Goal: Complete application form

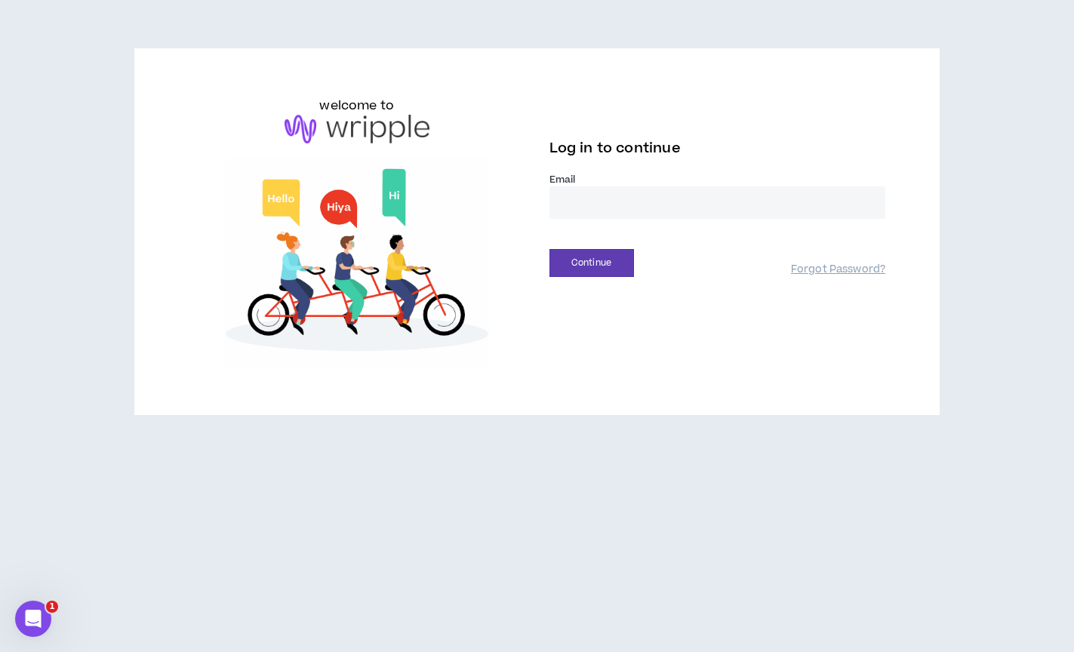
click at [611, 217] on input "email" at bounding box center [717, 202] width 337 height 32
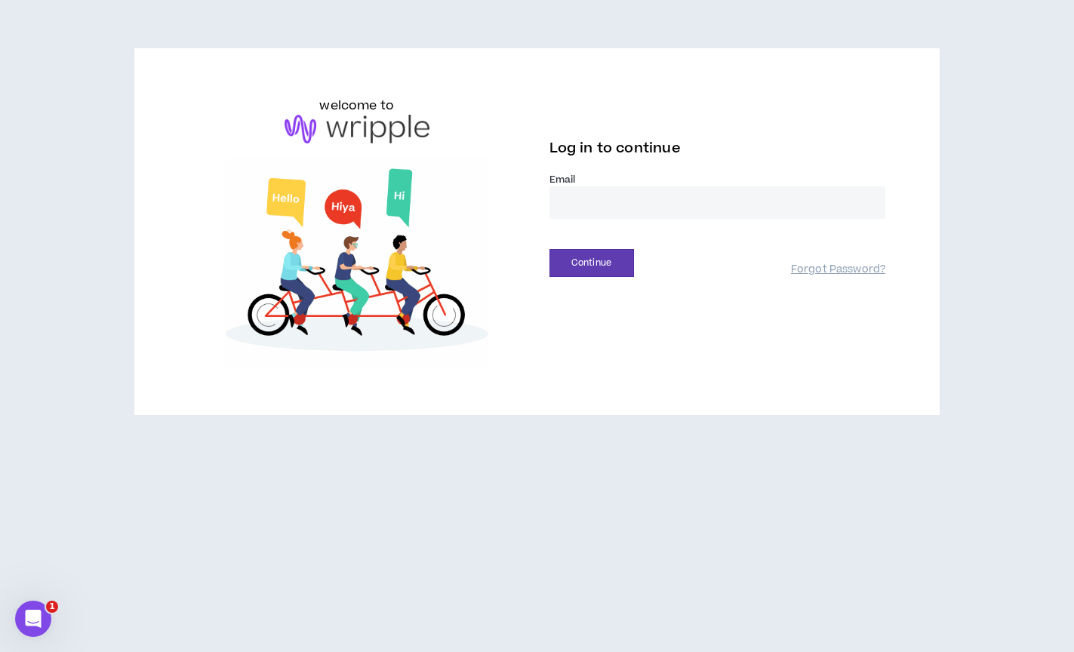
type input "**********"
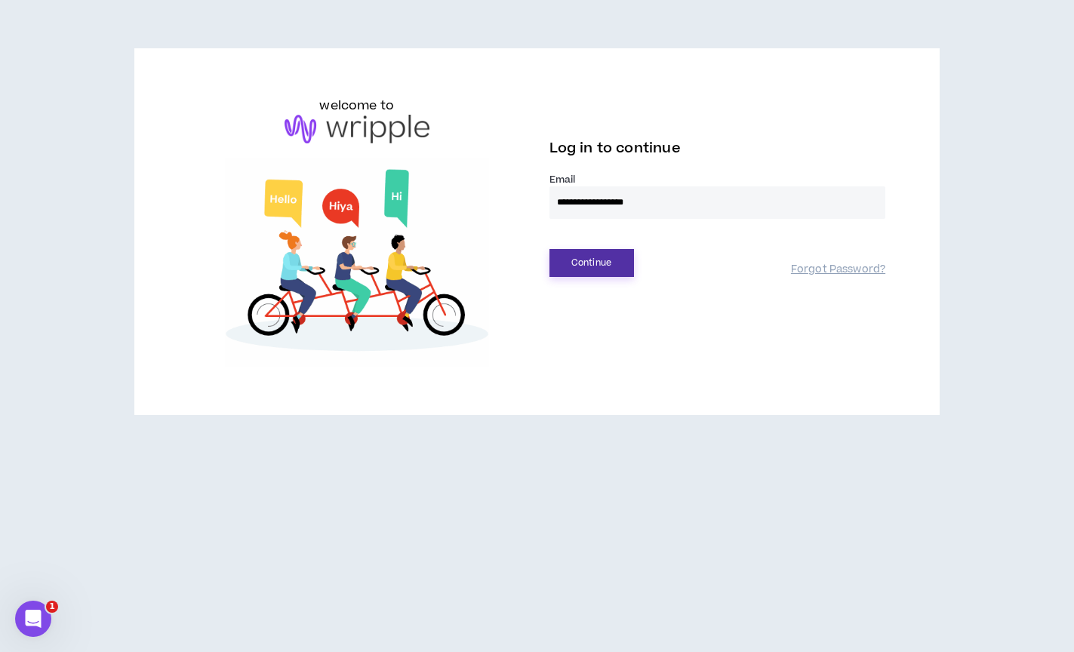
click at [600, 269] on button "Continue" at bounding box center [591, 263] width 85 height 28
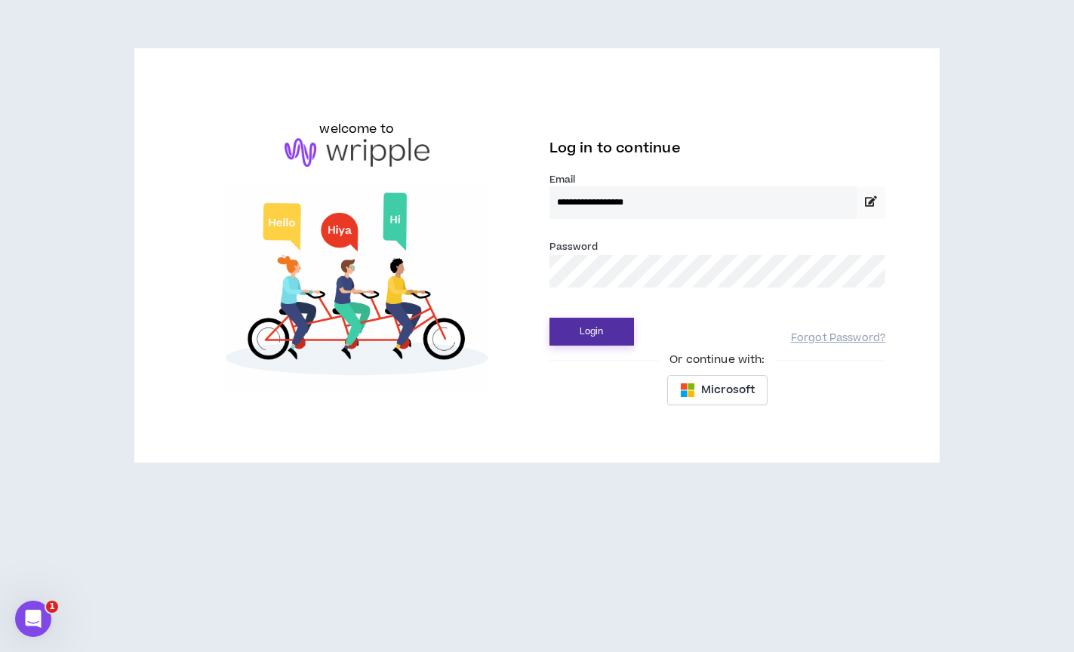
click at [605, 343] on button "Login" at bounding box center [591, 332] width 85 height 28
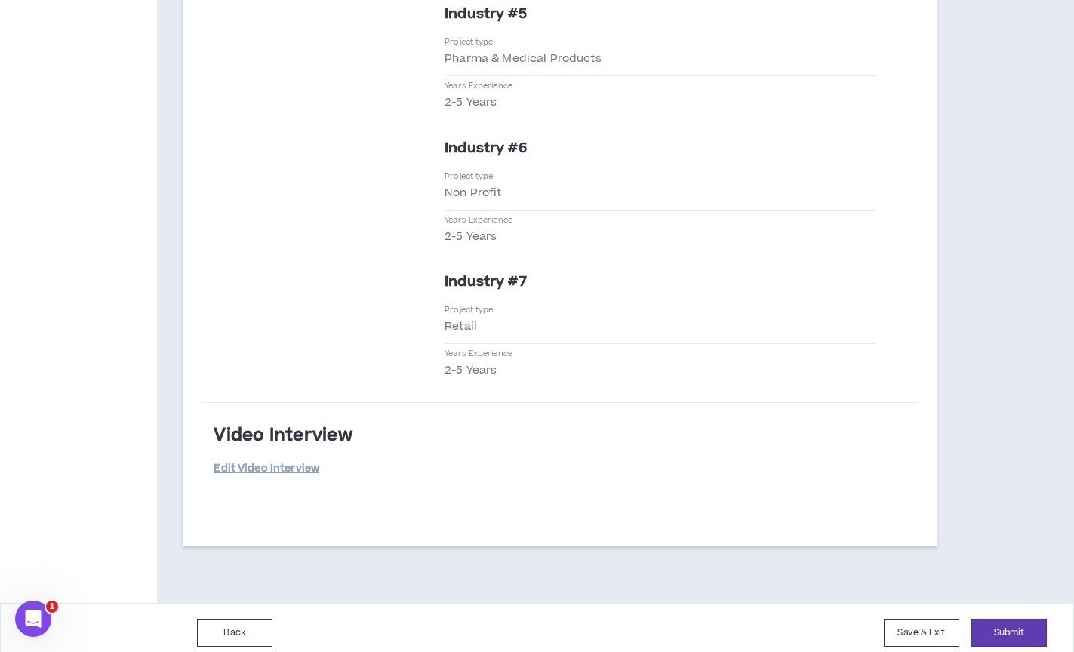
scroll to position [3631, 0]
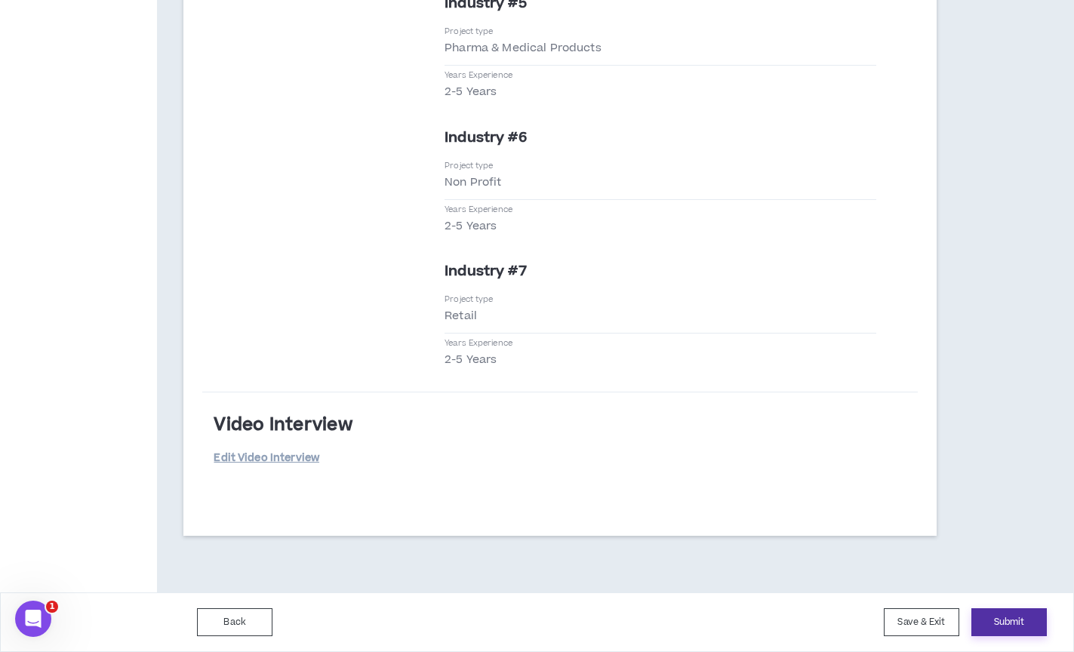
click at [999, 622] on button "Submit" at bounding box center [1008, 622] width 75 height 28
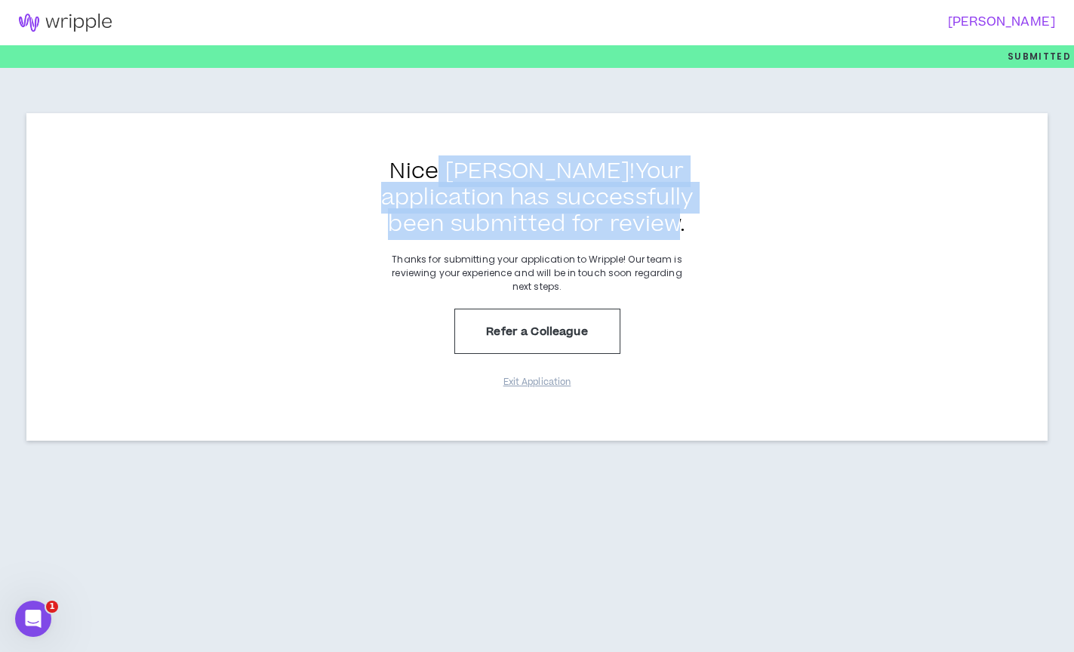
drag, startPoint x: 429, startPoint y: 168, endPoint x: 648, endPoint y: 229, distance: 228.0
click at [648, 229] on h3 "Nice [PERSON_NAME] ! Your application has successfully been submitted for revie…" at bounding box center [538, 198] width 340 height 79
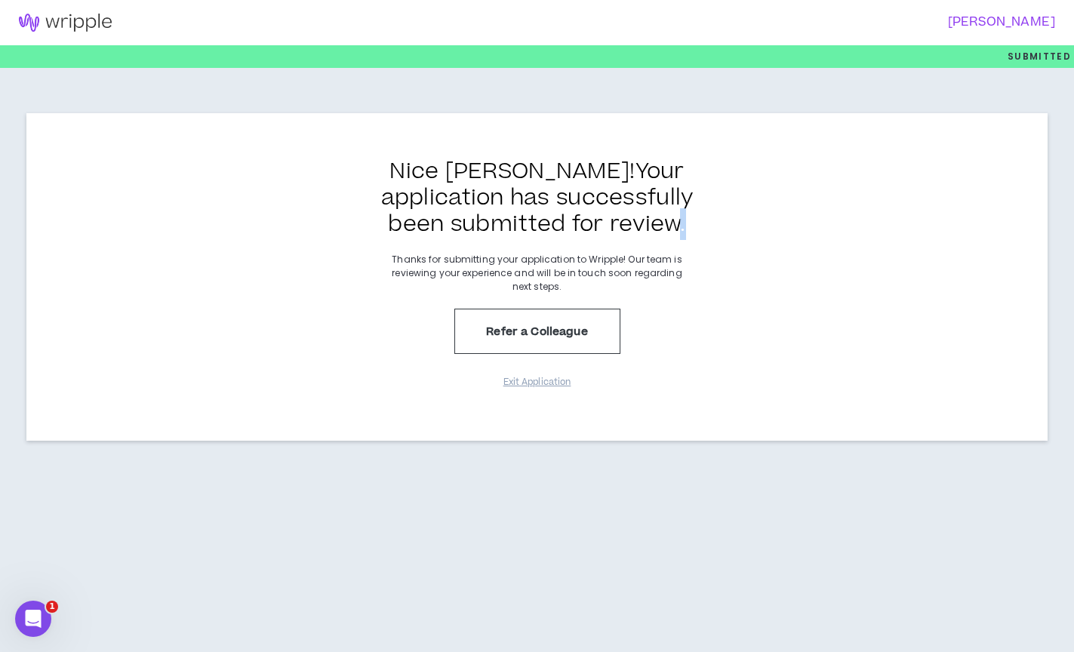
click at [651, 230] on h3 "Nice [PERSON_NAME] ! Your application has successfully been submitted for revie…" at bounding box center [538, 198] width 340 height 79
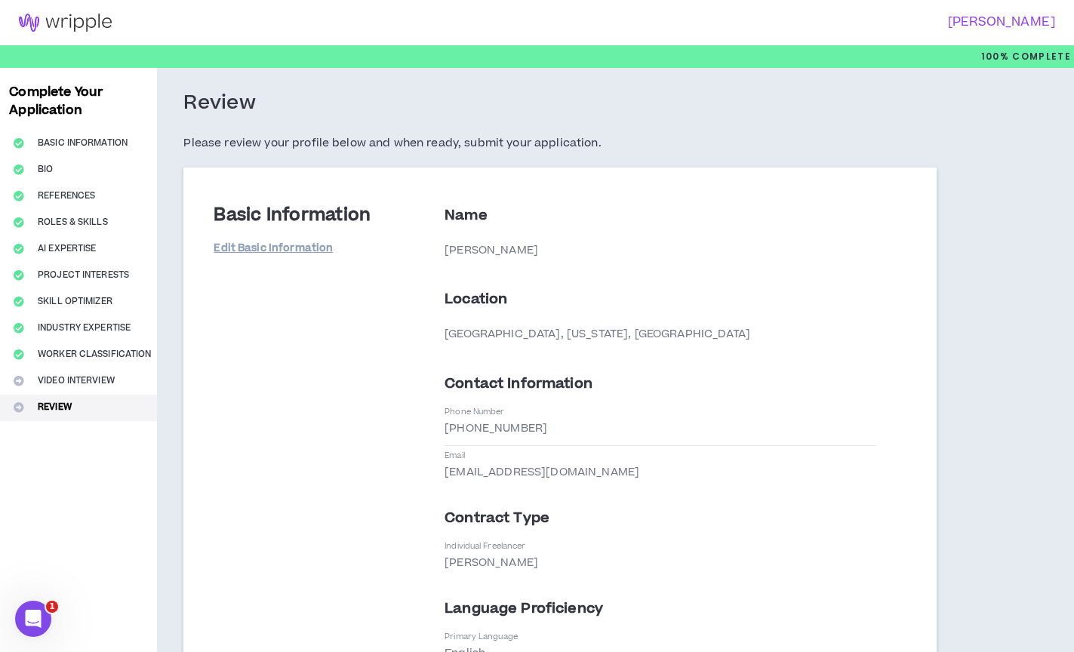
click at [72, 382] on button "Video Interview" at bounding box center [78, 381] width 157 height 26
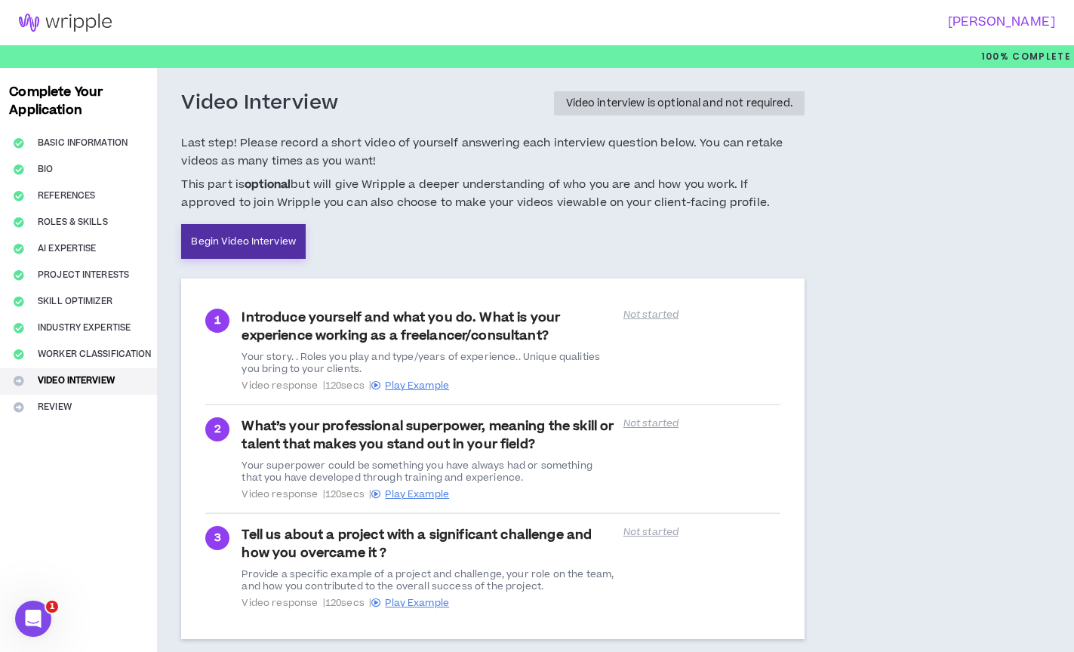
click at [260, 251] on link "Begin Video Interview" at bounding box center [243, 241] width 125 height 35
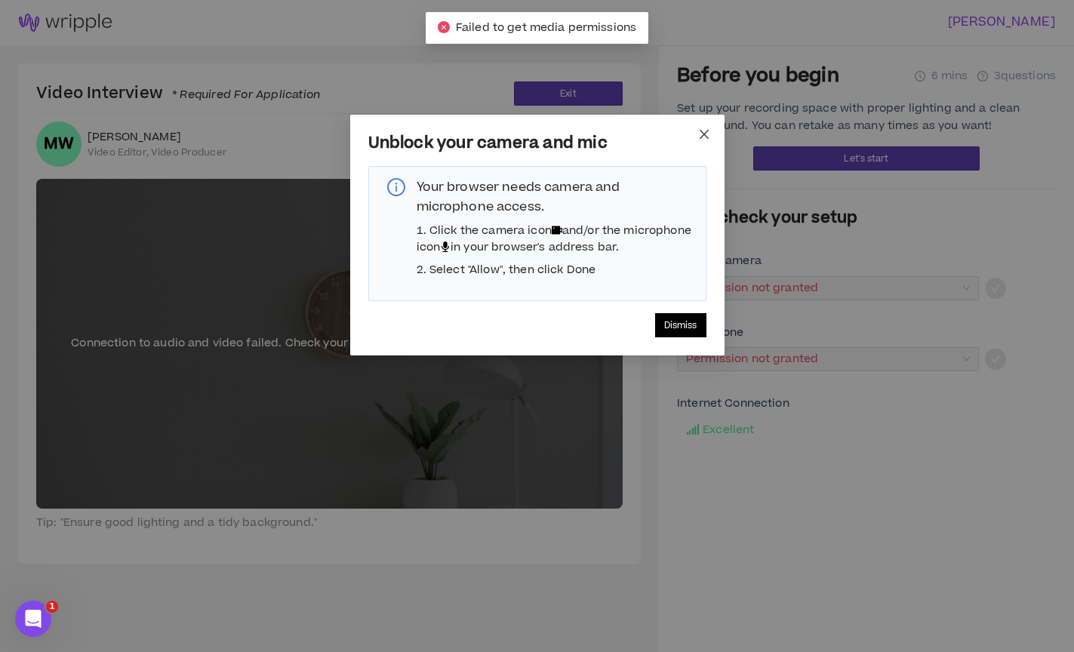
click at [701, 140] on icon "close" at bounding box center [704, 134] width 12 height 12
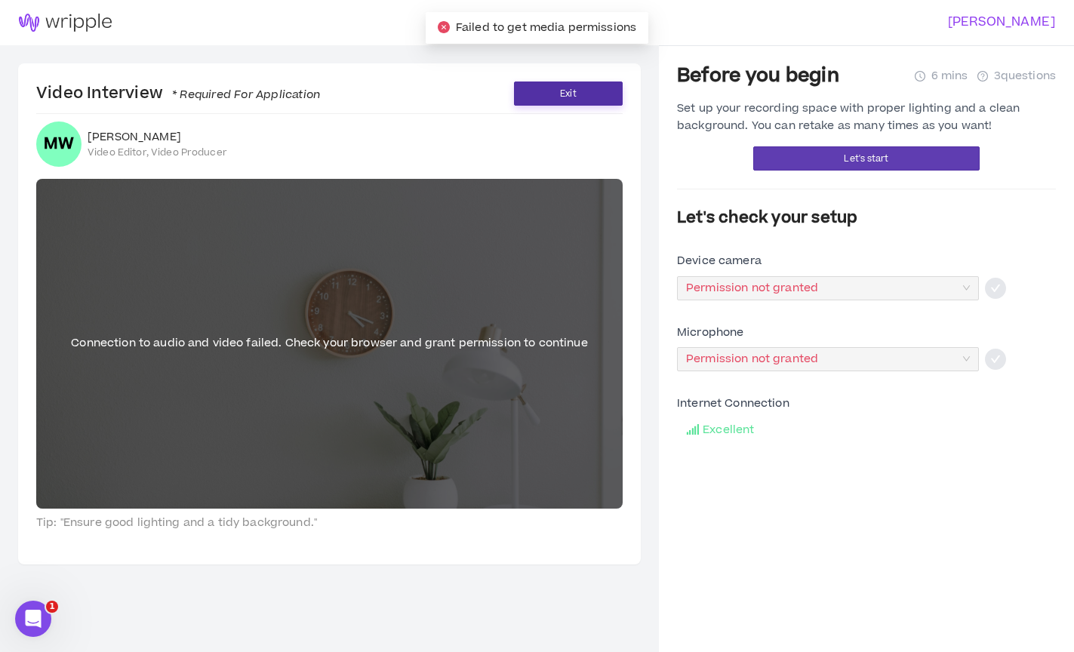
click at [596, 90] on button "Exit" at bounding box center [568, 94] width 109 height 24
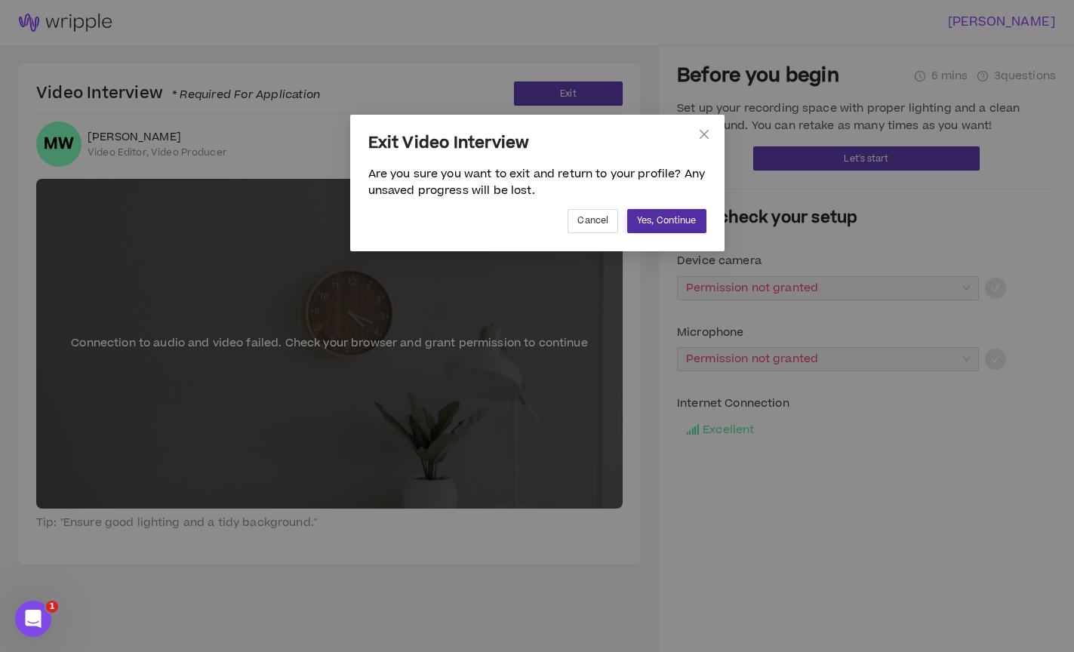
click at [662, 219] on span "Yes, Continue" at bounding box center [666, 221] width 59 height 14
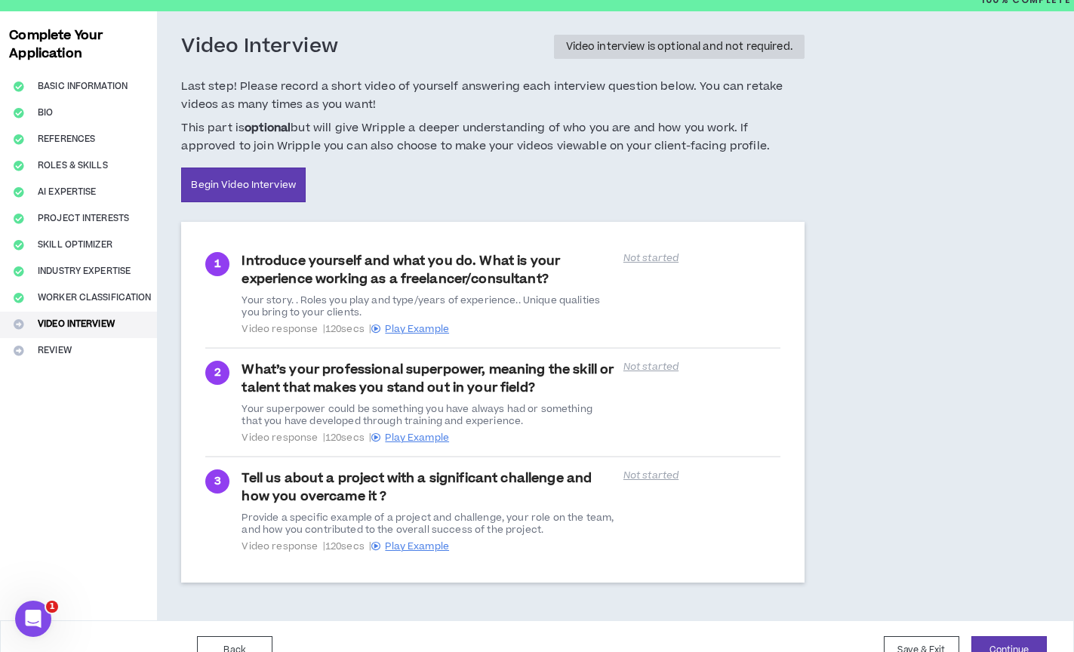
scroll to position [85, 0]
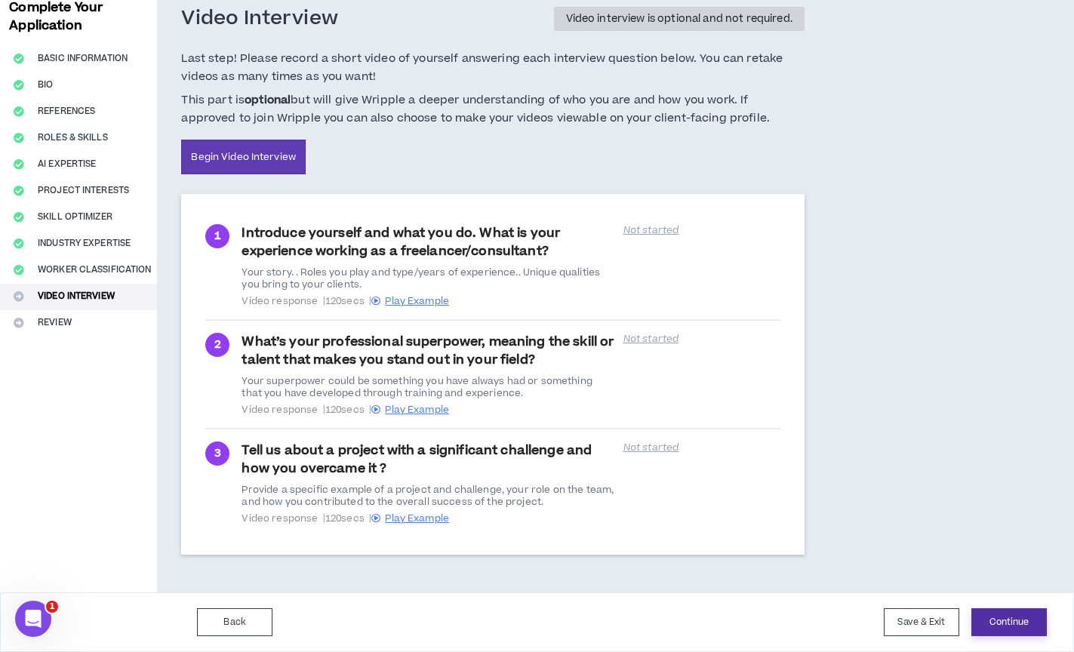
click at [1010, 625] on button "Continue" at bounding box center [1008, 622] width 75 height 28
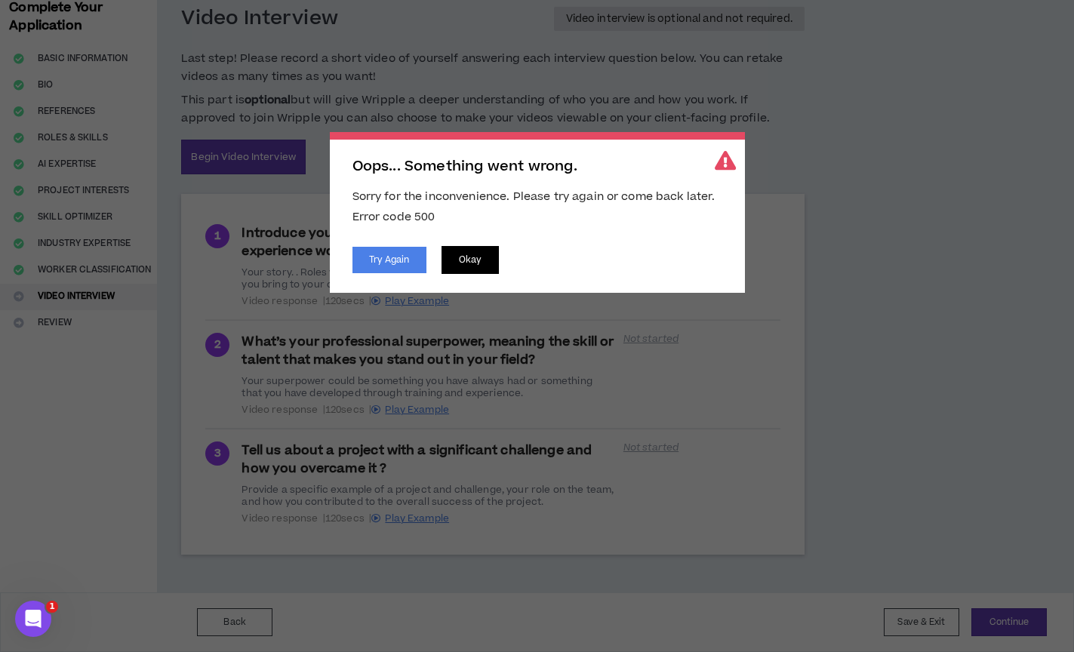
click at [468, 257] on button "Okay" at bounding box center [470, 260] width 57 height 28
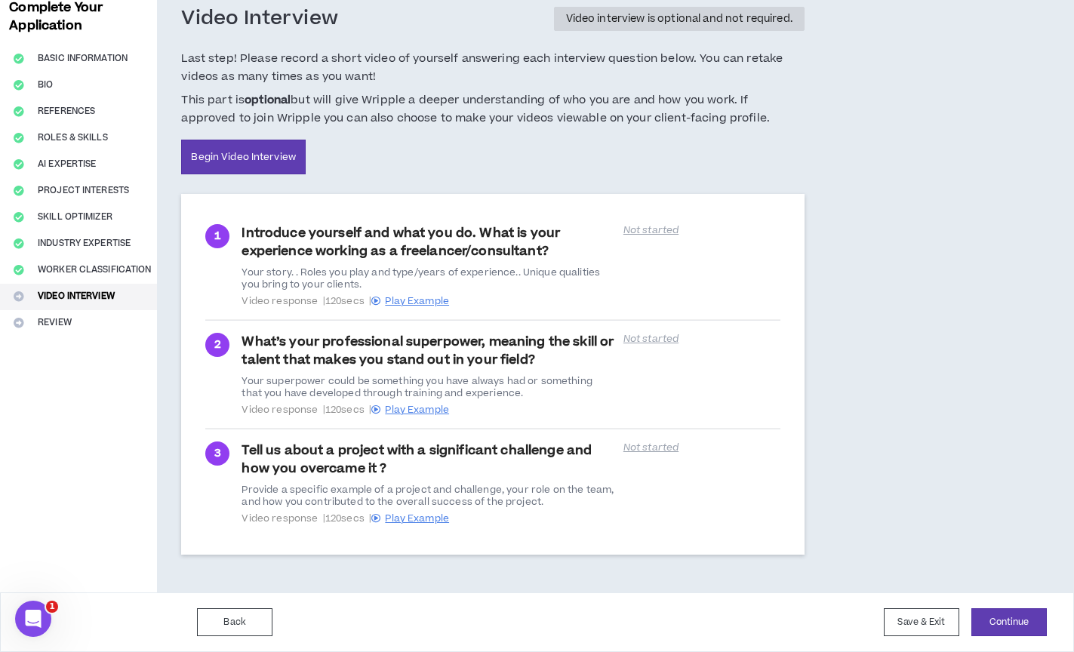
scroll to position [82, 0]
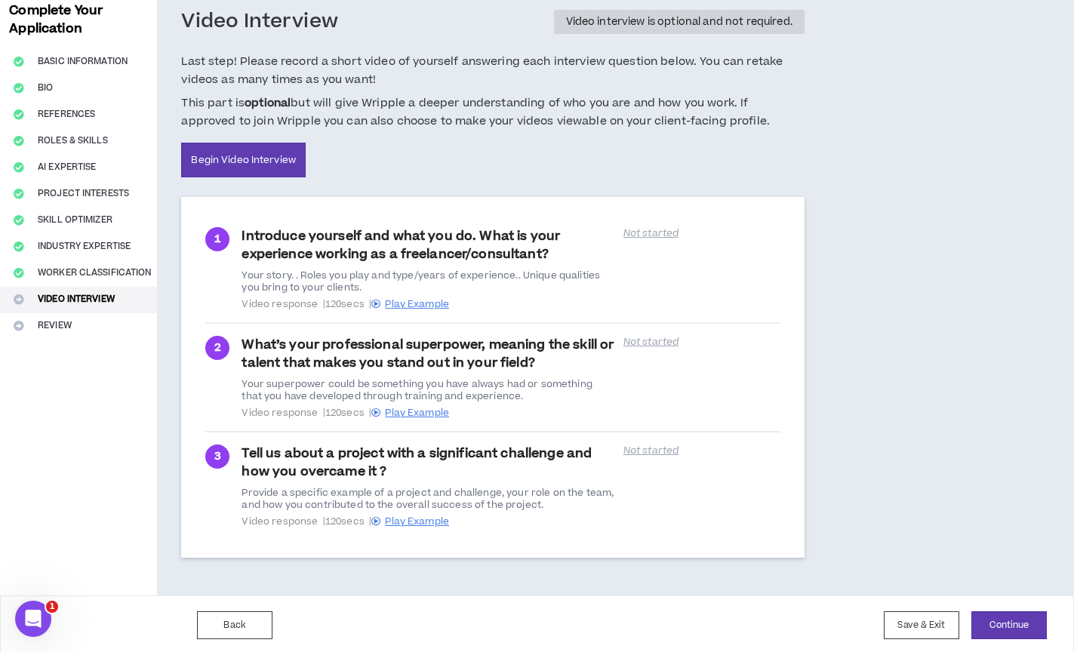
click at [102, 318] on div "Complete Your Application Basic Information Bio References Roles & Skills AI Ex…" at bounding box center [78, 290] width 157 height 609
click at [102, 325] on div "Complete Your Application Basic Information Bio References Roles & Skills AI Ex…" at bounding box center [78, 290] width 157 height 609
